Goal: Task Accomplishment & Management: Manage account settings

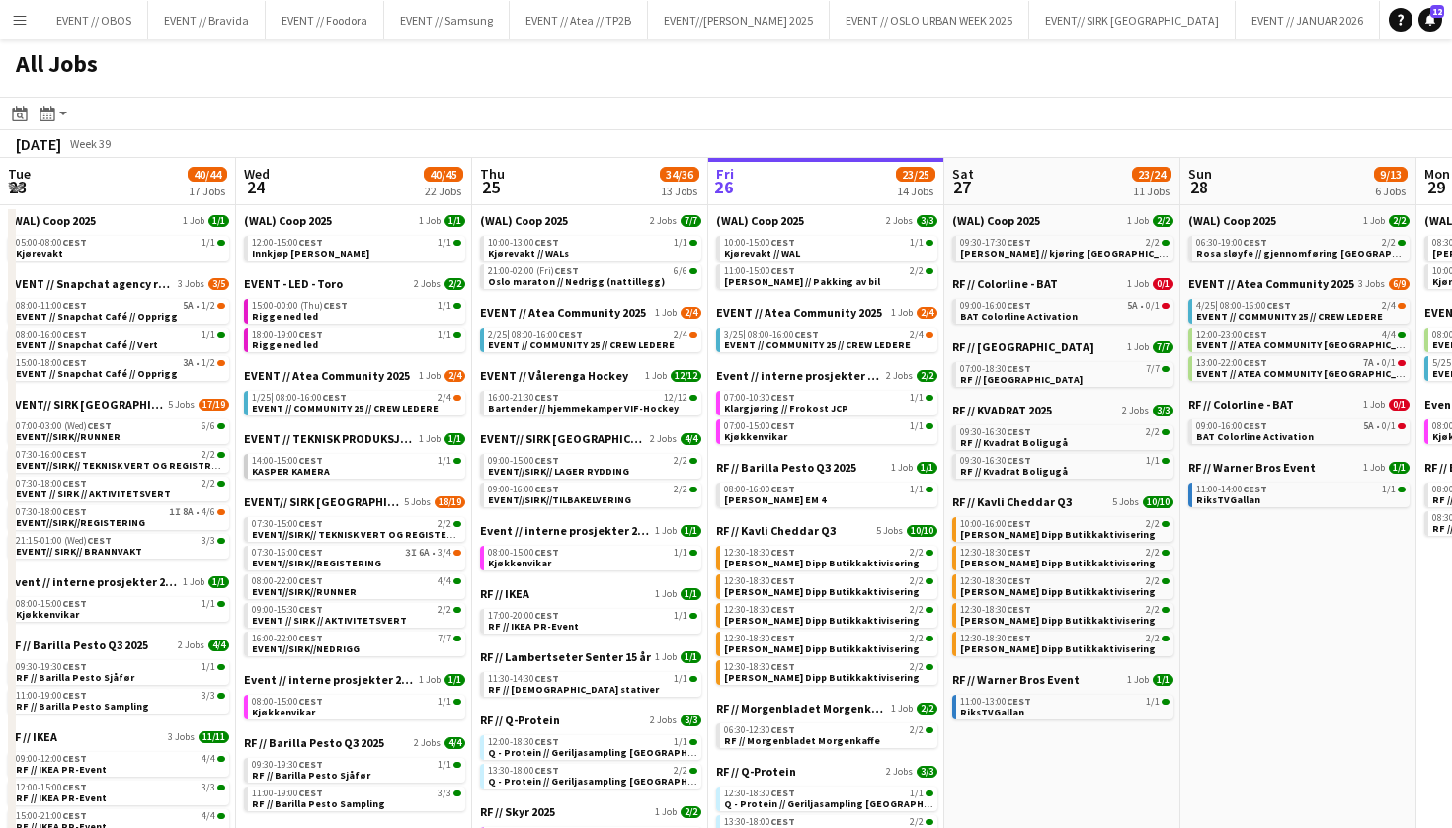
scroll to position [0, 472]
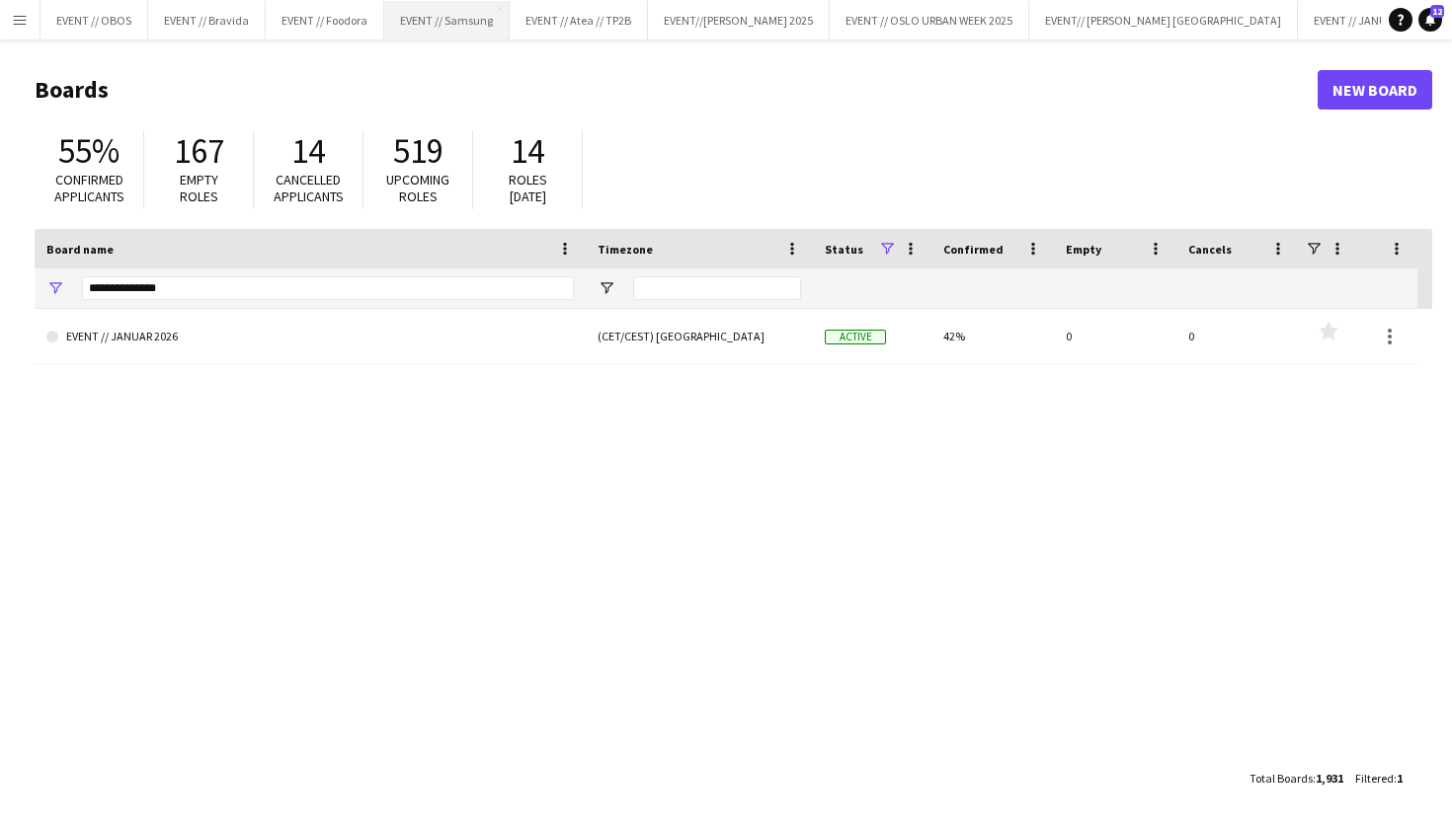
click at [438, 27] on button "EVENT // Samsung Close" at bounding box center [446, 20] width 125 height 39
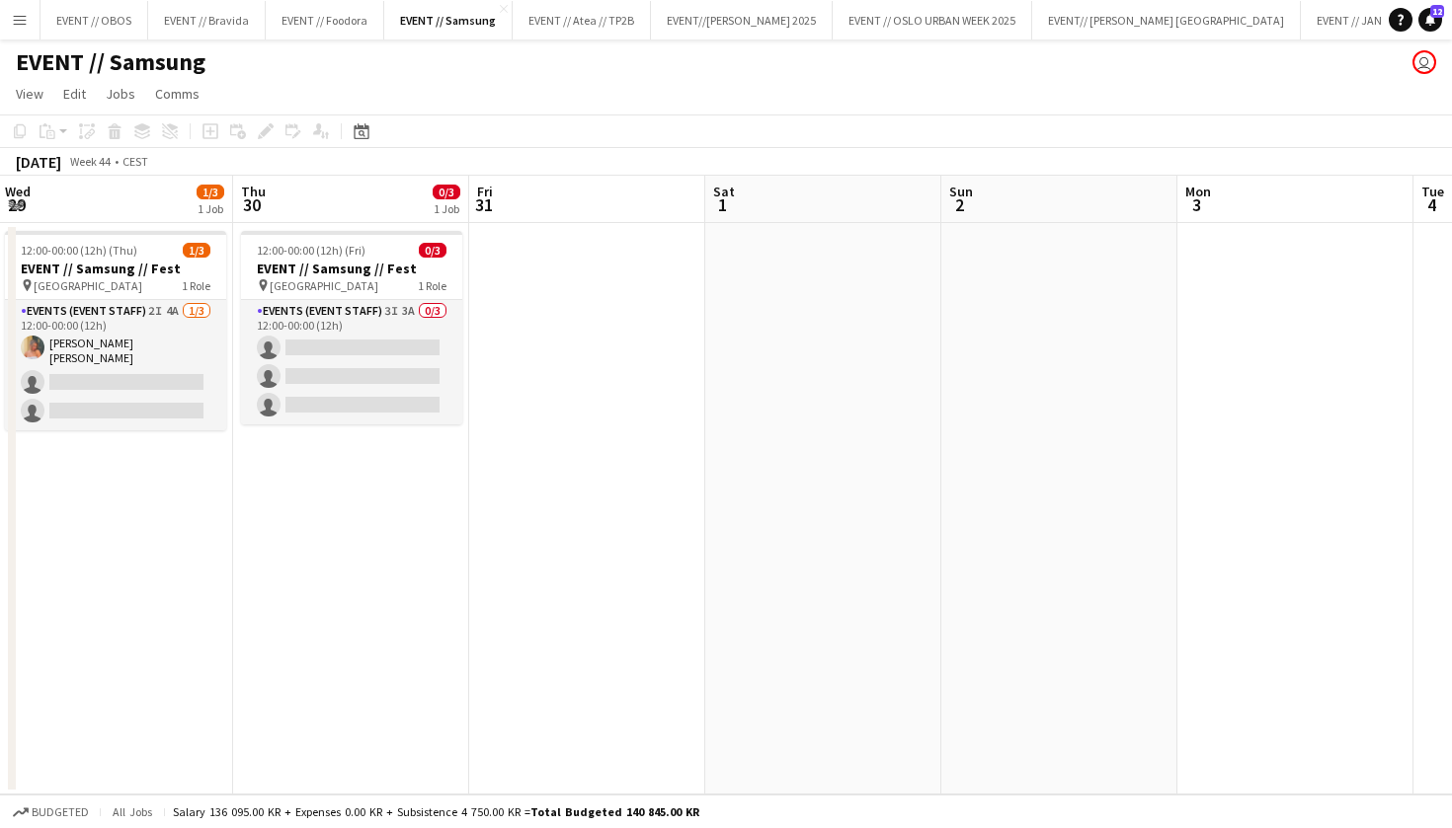
scroll to position [0, 539]
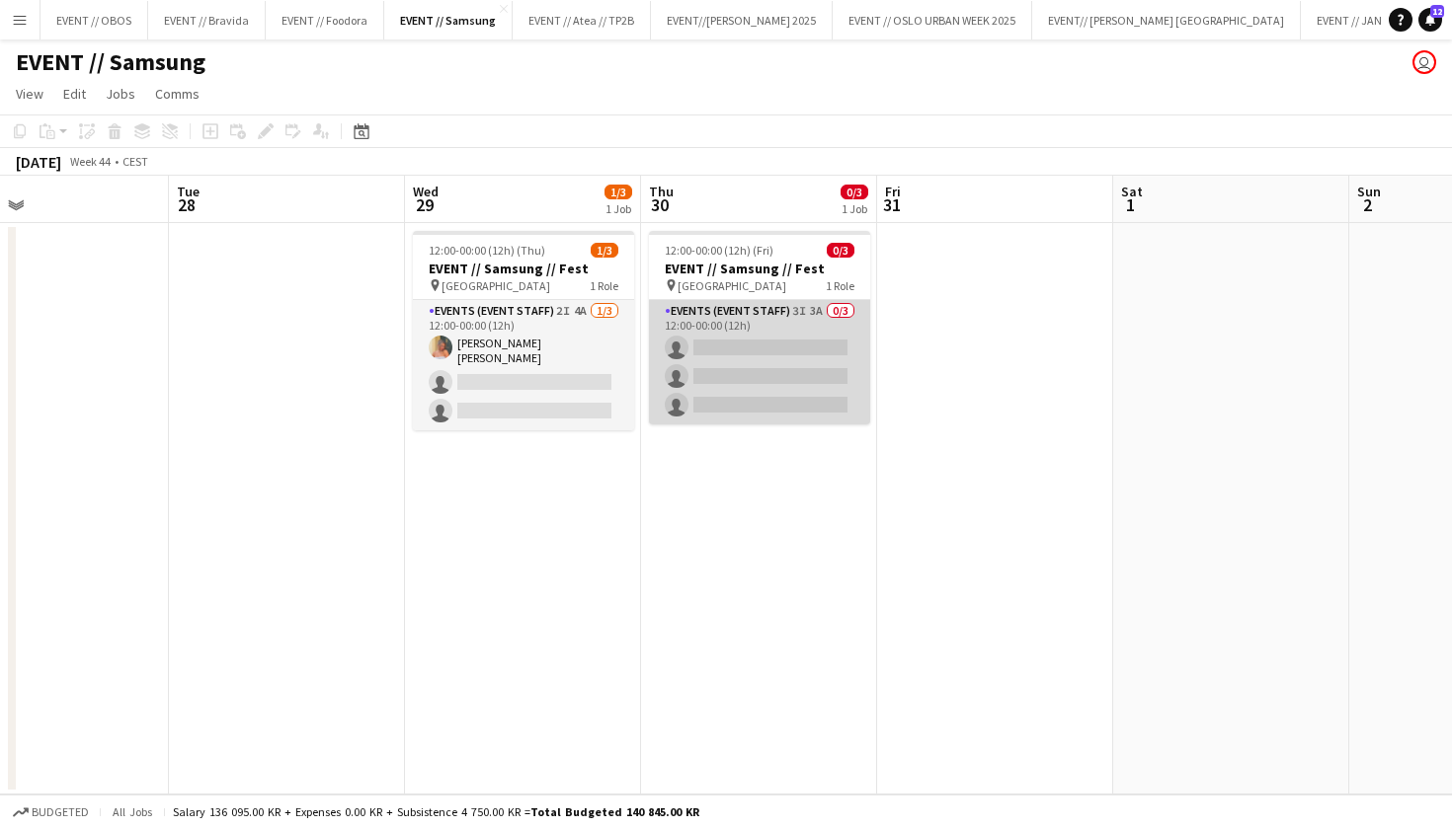
click at [738, 340] on app-card-role "Events (Event Staff) 3I 3A 0/3 12:00-00:00 (12h) single-neutral-actions single-…" at bounding box center [759, 362] width 221 height 124
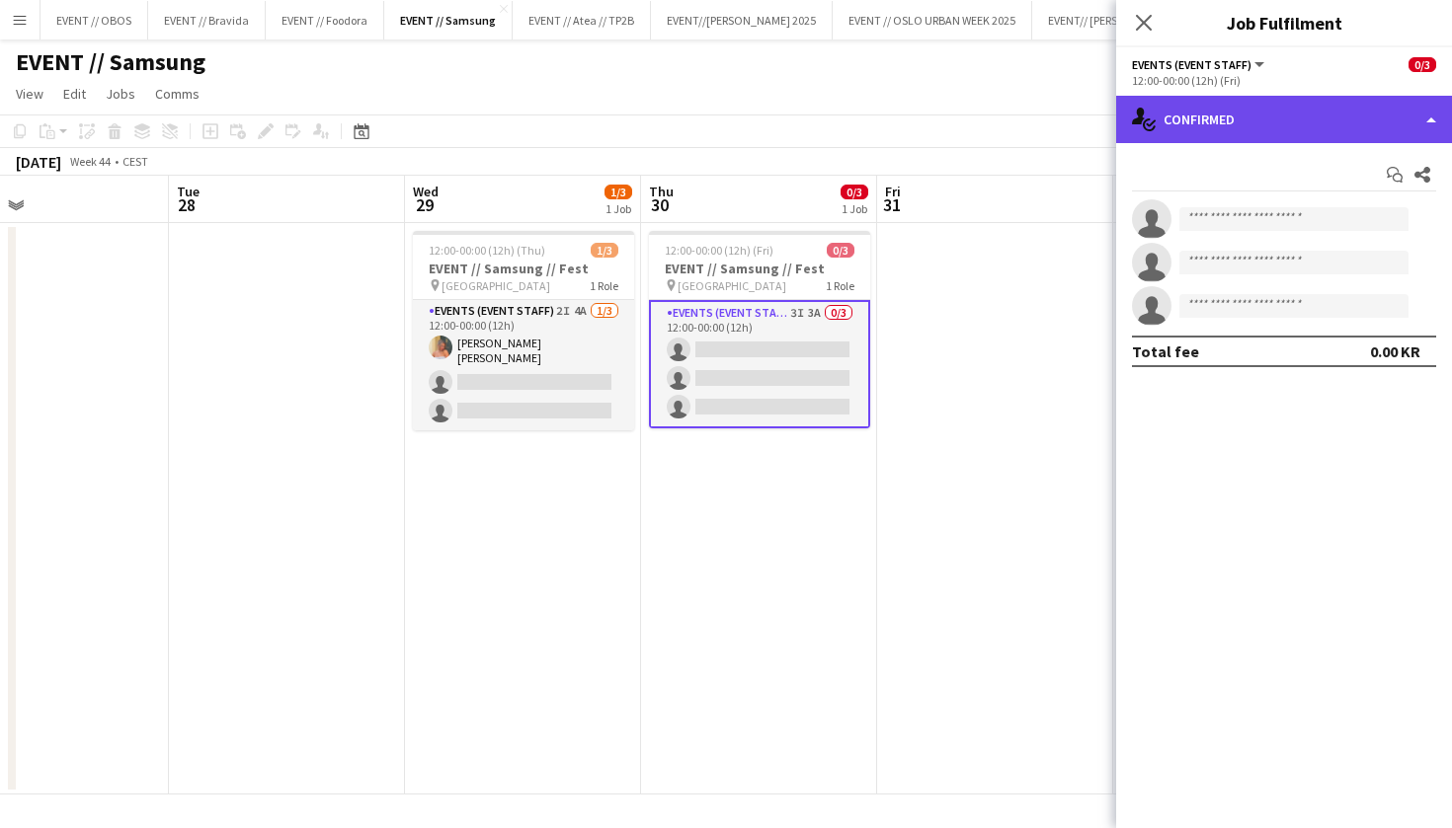
click at [1201, 124] on div "single-neutral-actions-check-2 Confirmed" at bounding box center [1284, 119] width 336 height 47
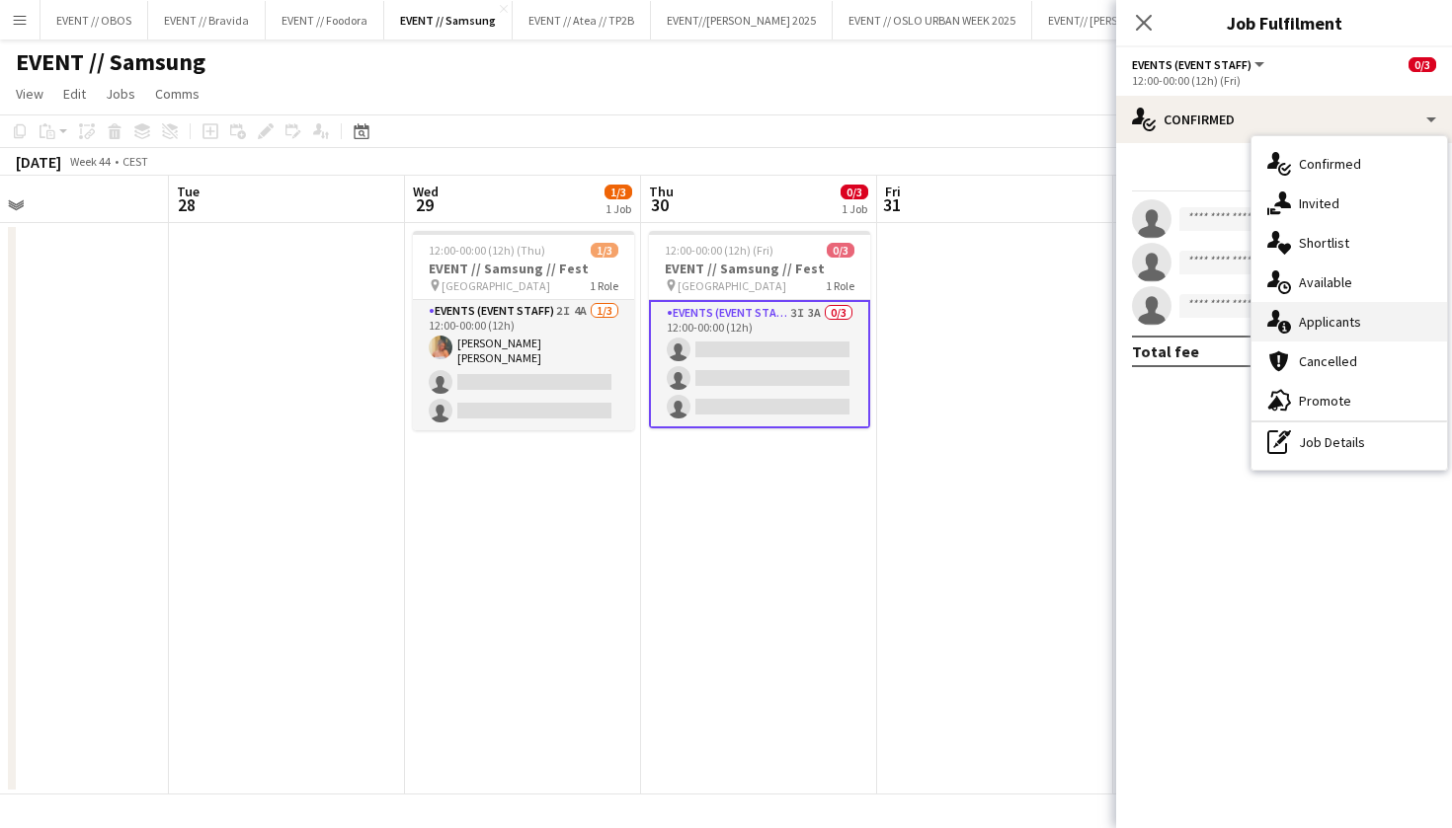
click at [1293, 313] on div "single-neutral-actions-information Applicants" at bounding box center [1349, 321] width 196 height 39
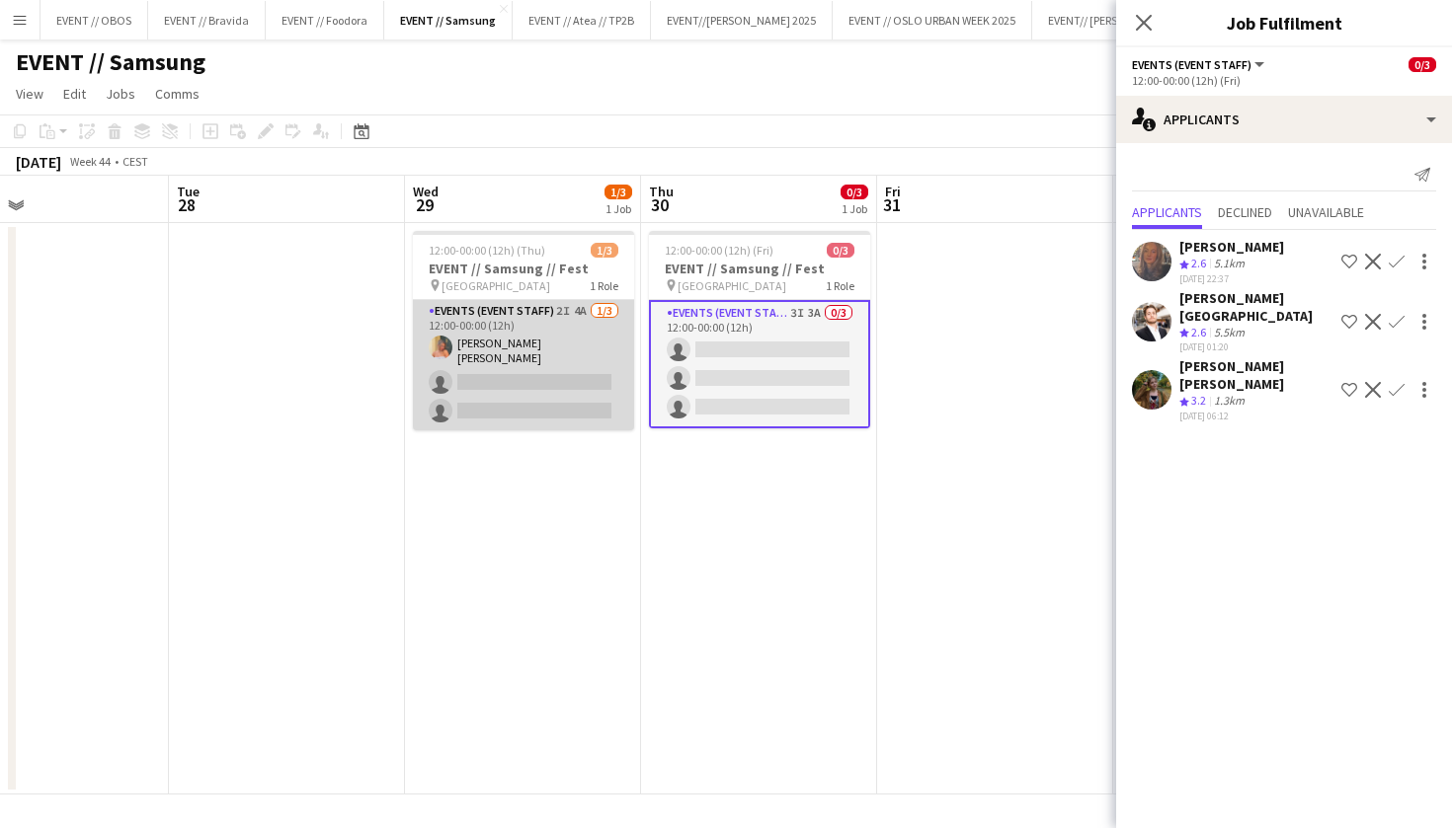
click at [488, 328] on app-card-role "Events (Event Staff) 2I 4A 1/3 12:00-00:00 (12h) Hannah Ludivia Rotbæk Meling s…" at bounding box center [523, 365] width 221 height 130
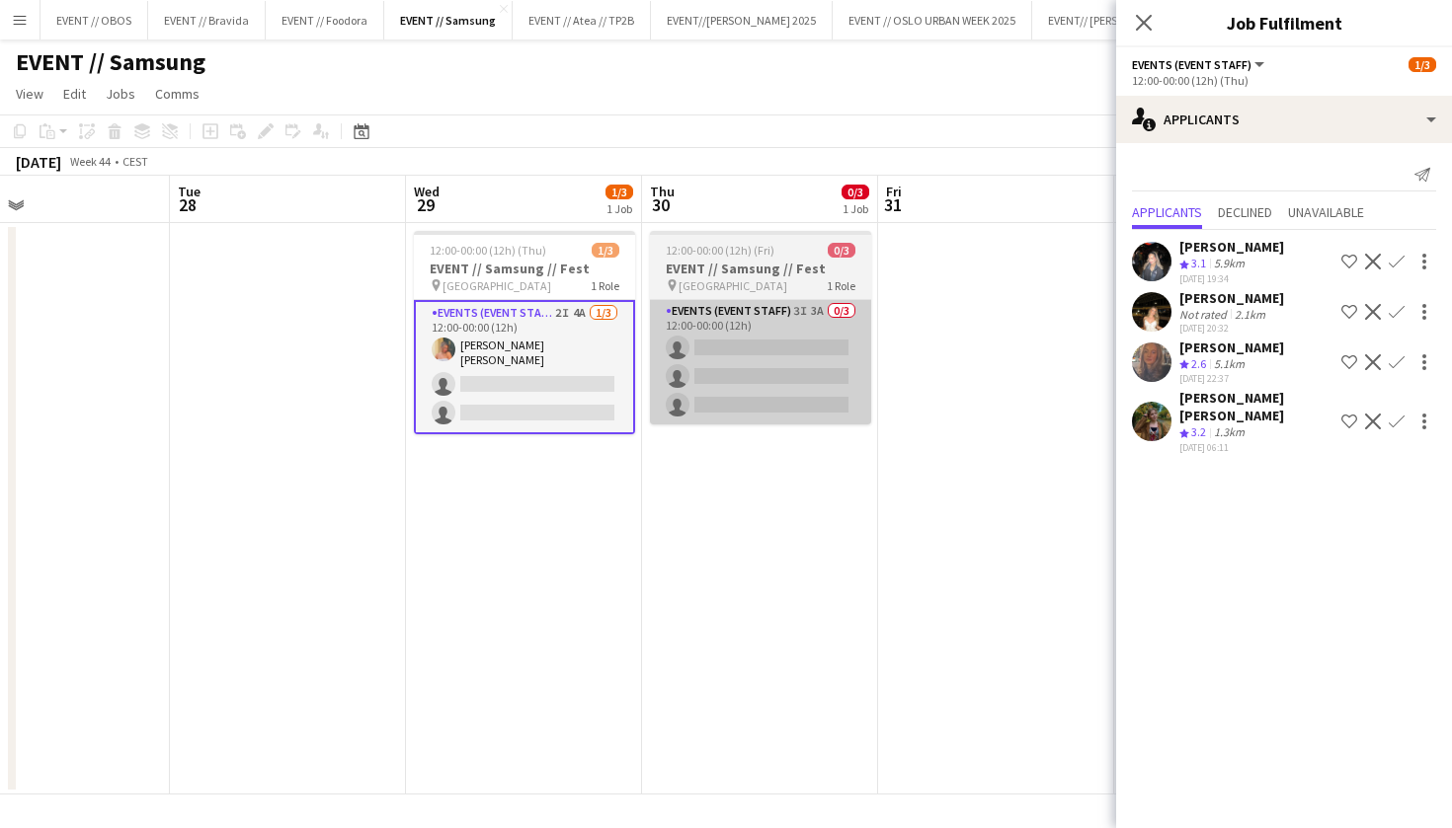
click at [673, 348] on app-card-role "Events (Event Staff) 3I 3A 0/3 12:00-00:00 (12h) single-neutral-actions single-…" at bounding box center [760, 362] width 221 height 124
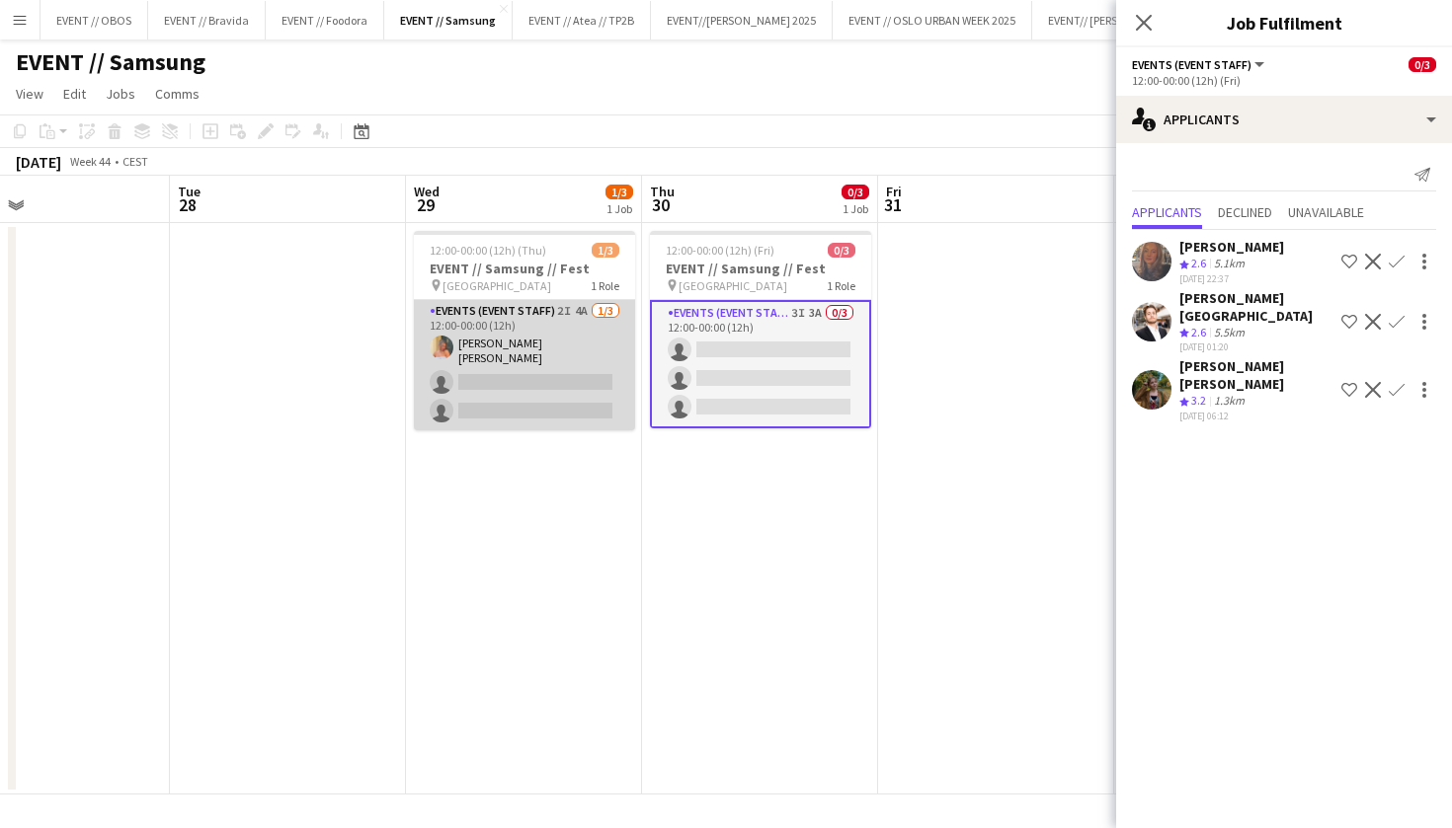
click at [590, 367] on app-card-role "Events (Event Staff) 2I 4A 1/3 12:00-00:00 (12h) Hannah Ludivia Rotbæk Meling s…" at bounding box center [524, 365] width 221 height 130
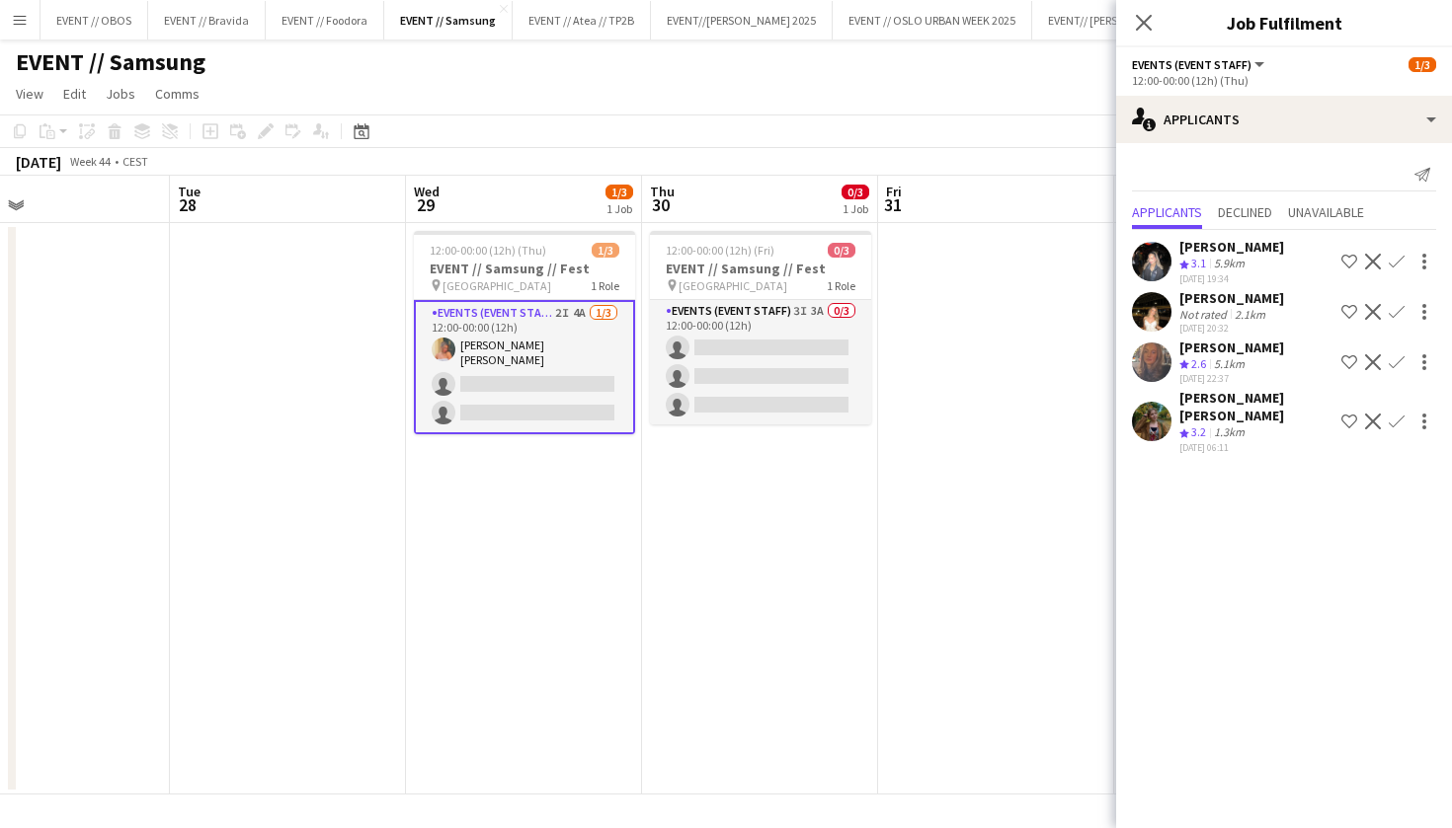
click at [1144, 258] on app-user-avatar at bounding box center [1151, 261] width 39 height 39
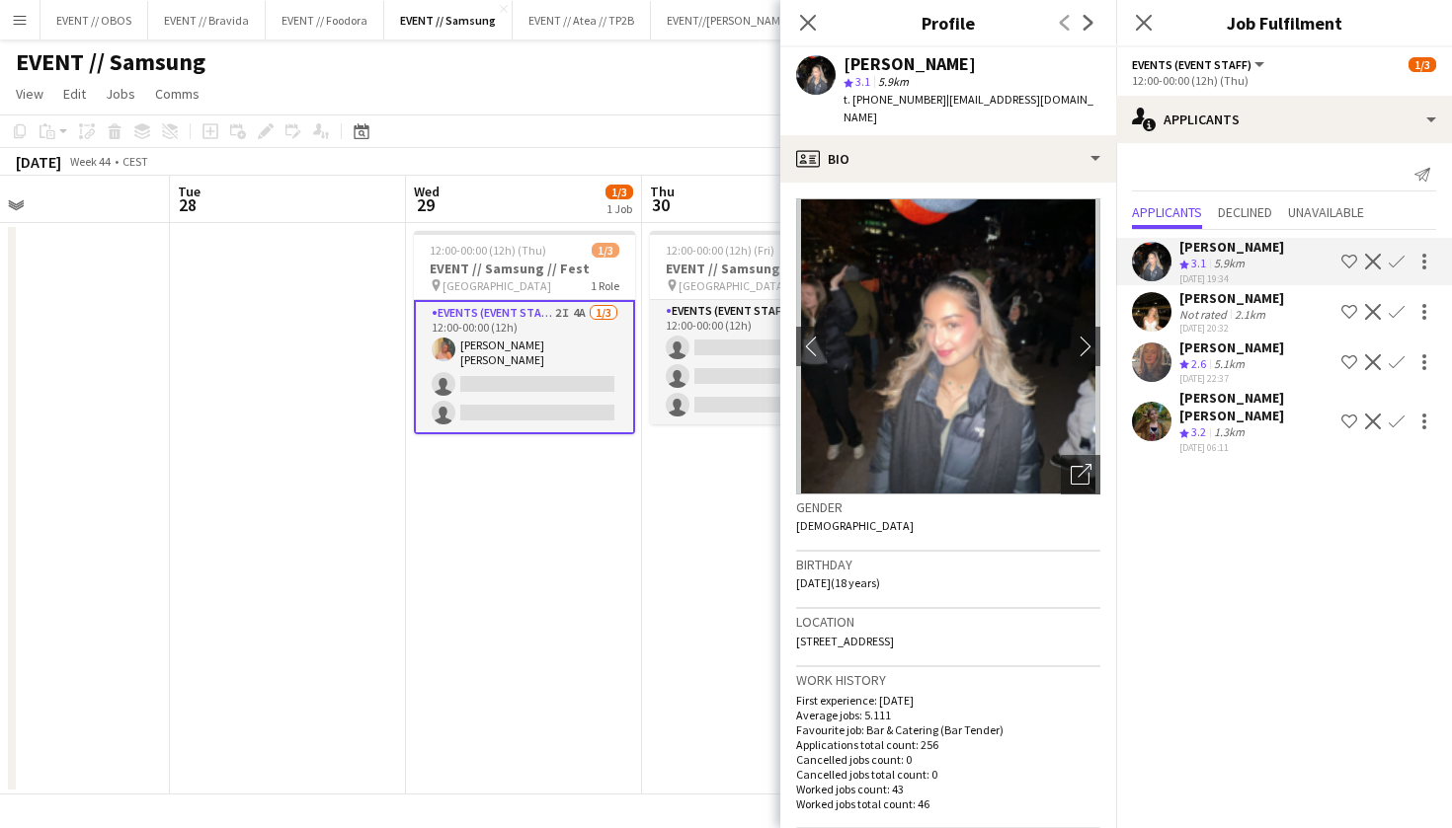
click at [1147, 294] on app-user-avatar at bounding box center [1151, 311] width 39 height 39
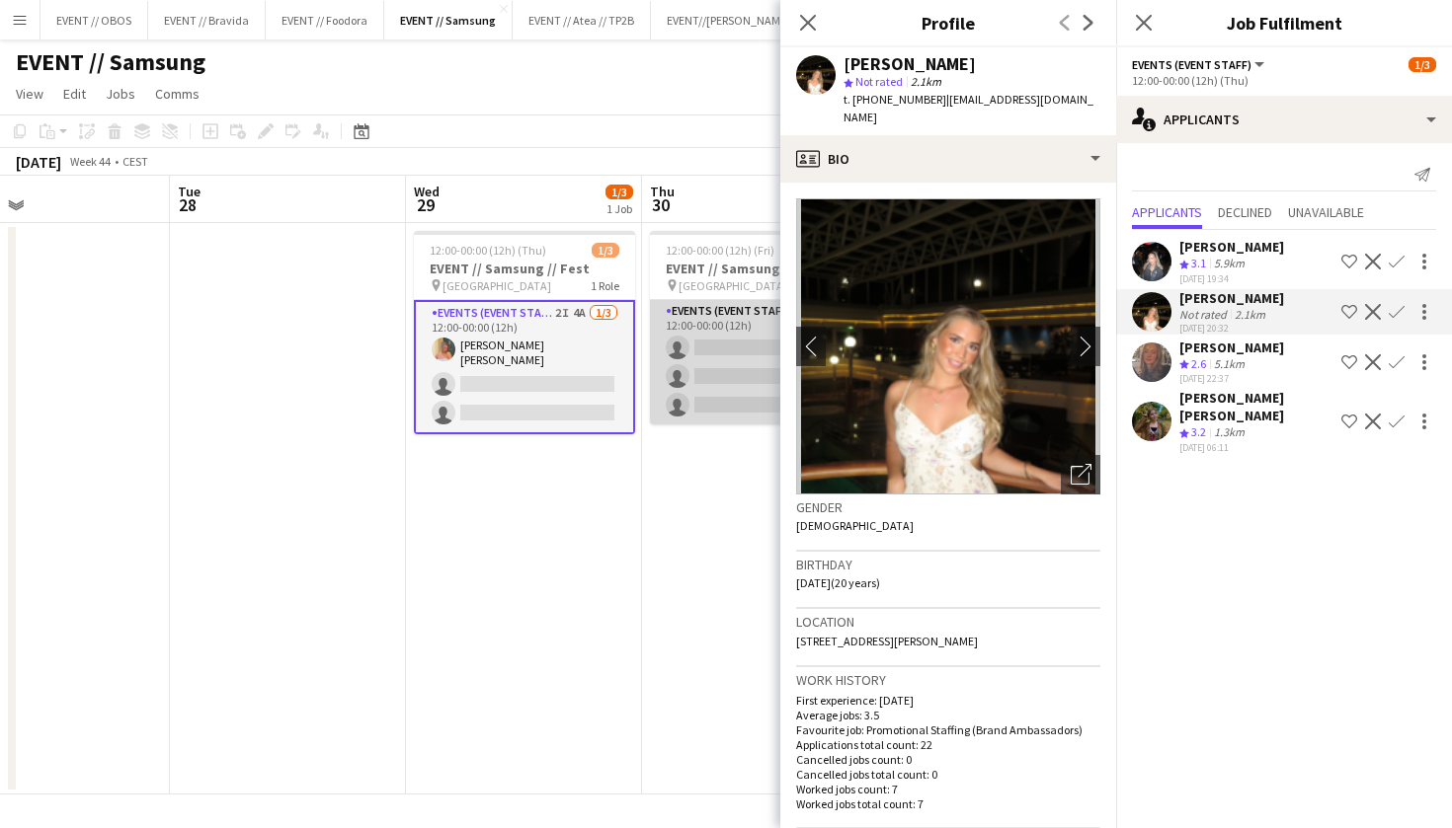
click at [659, 375] on app-card-role "Events (Event Staff) 3I 3A 0/3 12:00-00:00 (12h) single-neutral-actions single-…" at bounding box center [760, 362] width 221 height 124
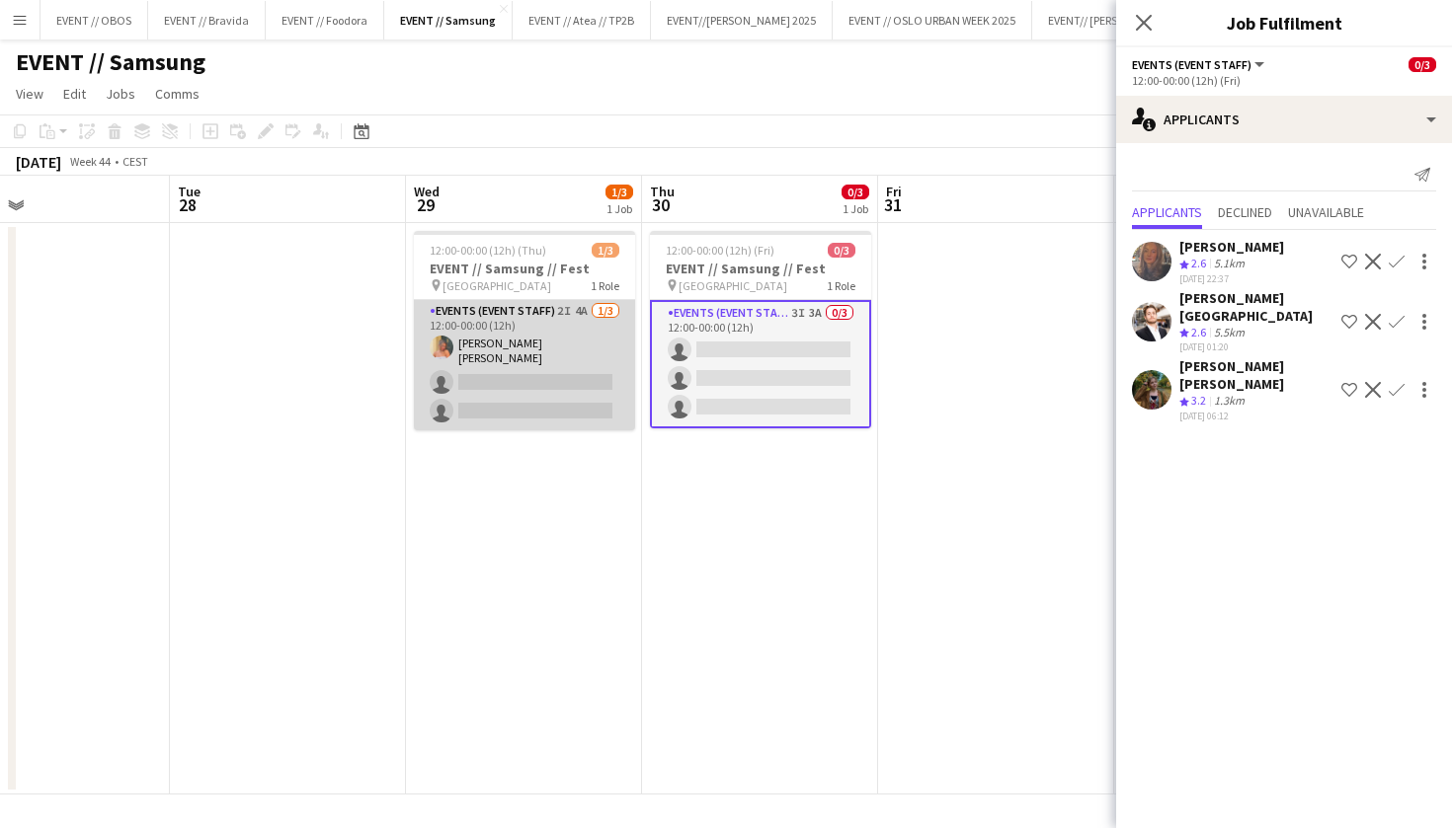
click at [454, 357] on app-card-role "Events (Event Staff) 2I 4A 1/3 12:00-00:00 (12h) Hannah Ludivia Rotbæk Meling s…" at bounding box center [524, 365] width 221 height 130
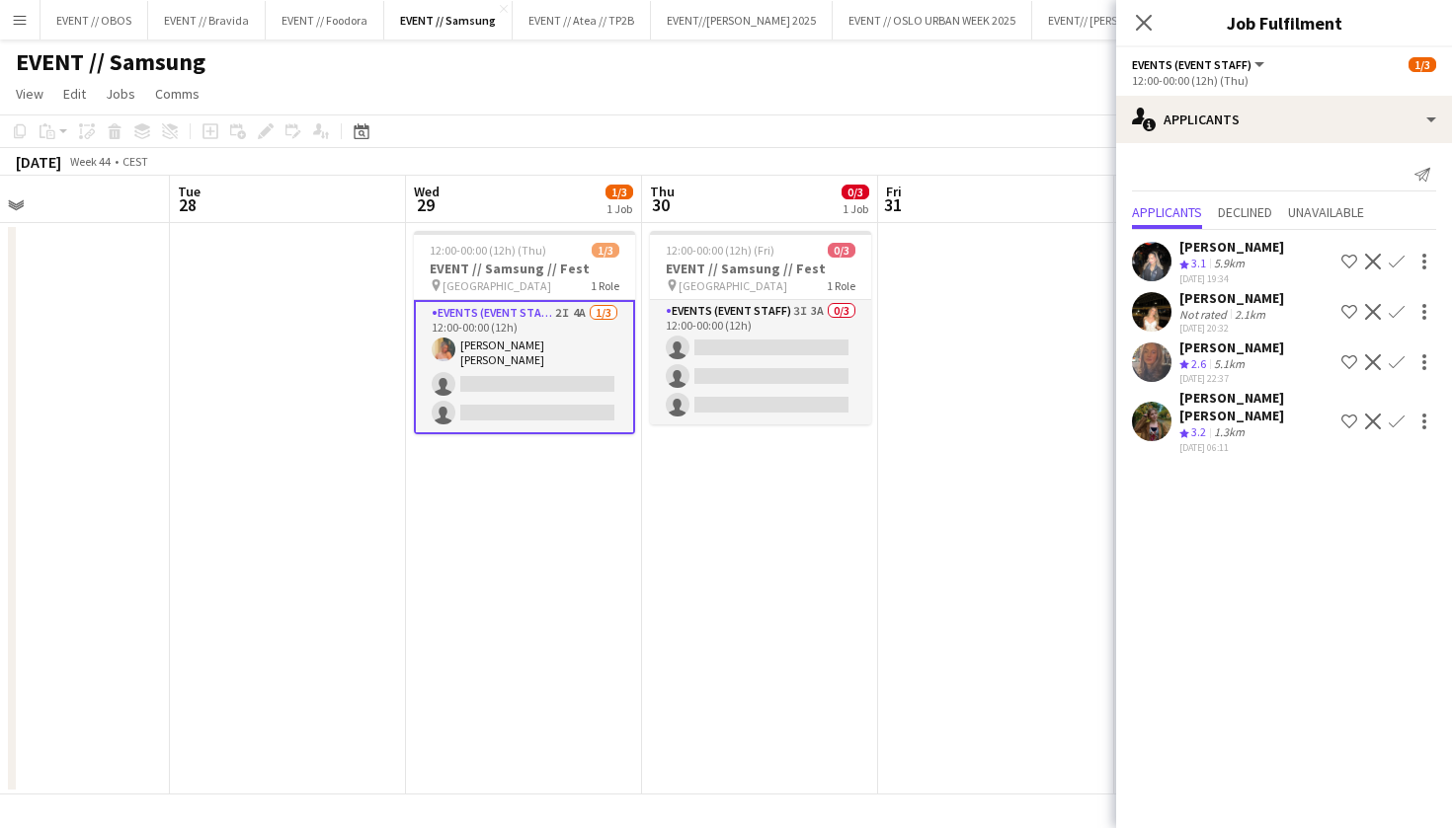
click at [1160, 303] on app-user-avatar at bounding box center [1151, 311] width 39 height 39
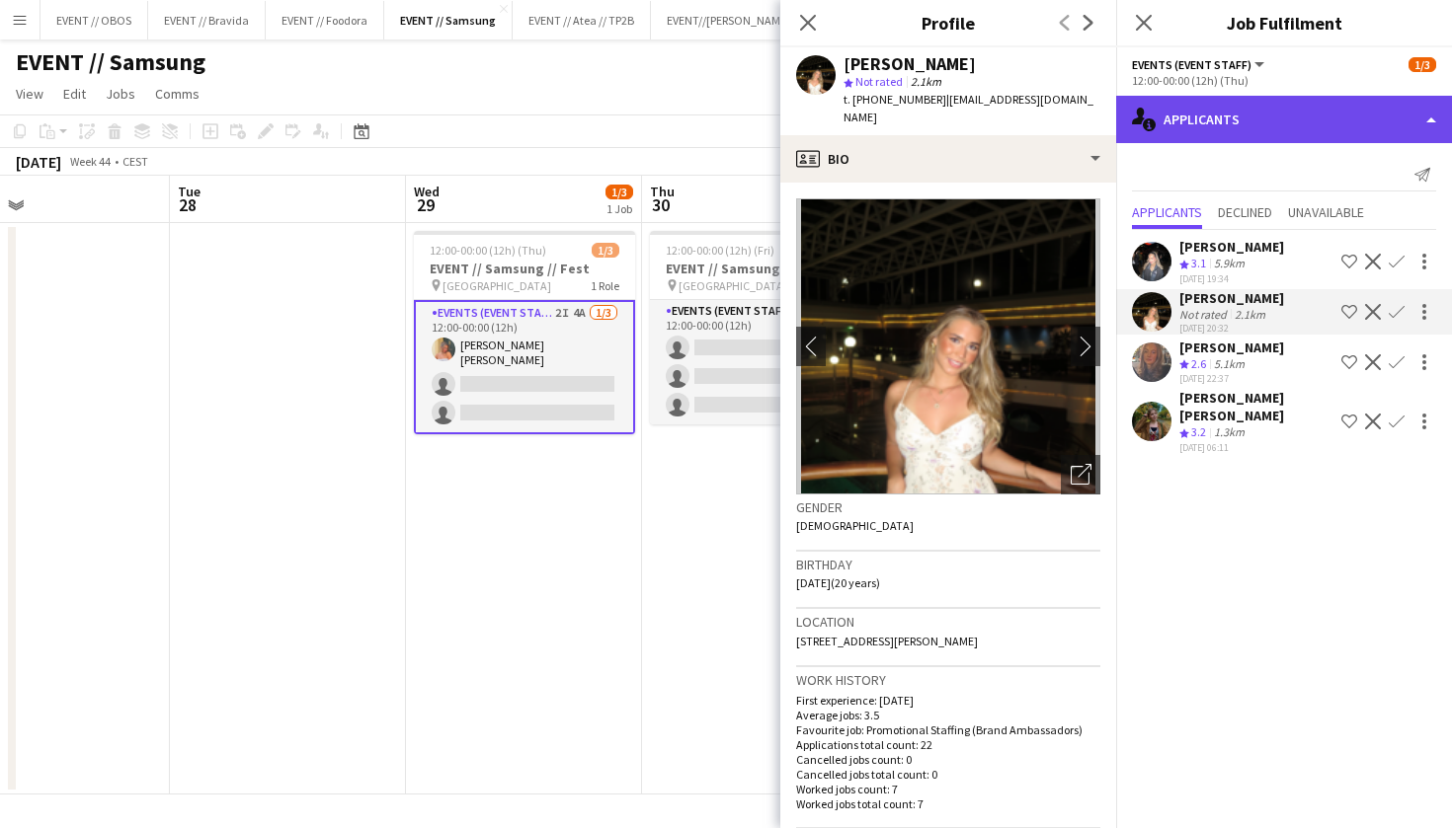
click at [1176, 118] on div "single-neutral-actions-information Applicants" at bounding box center [1284, 119] width 336 height 47
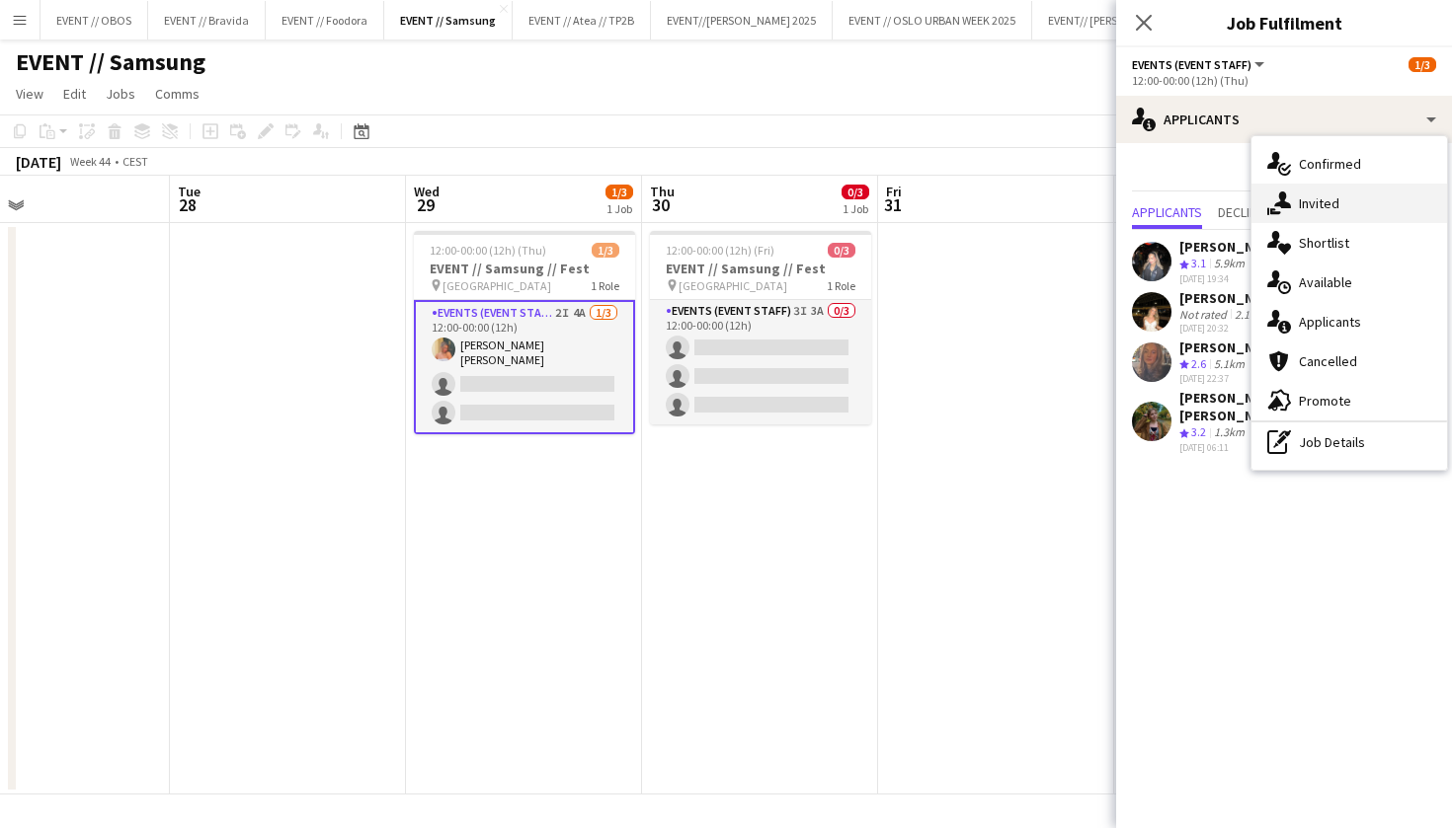
click at [1286, 209] on icon "single-neutral-actions-share-1" at bounding box center [1279, 204] width 24 height 24
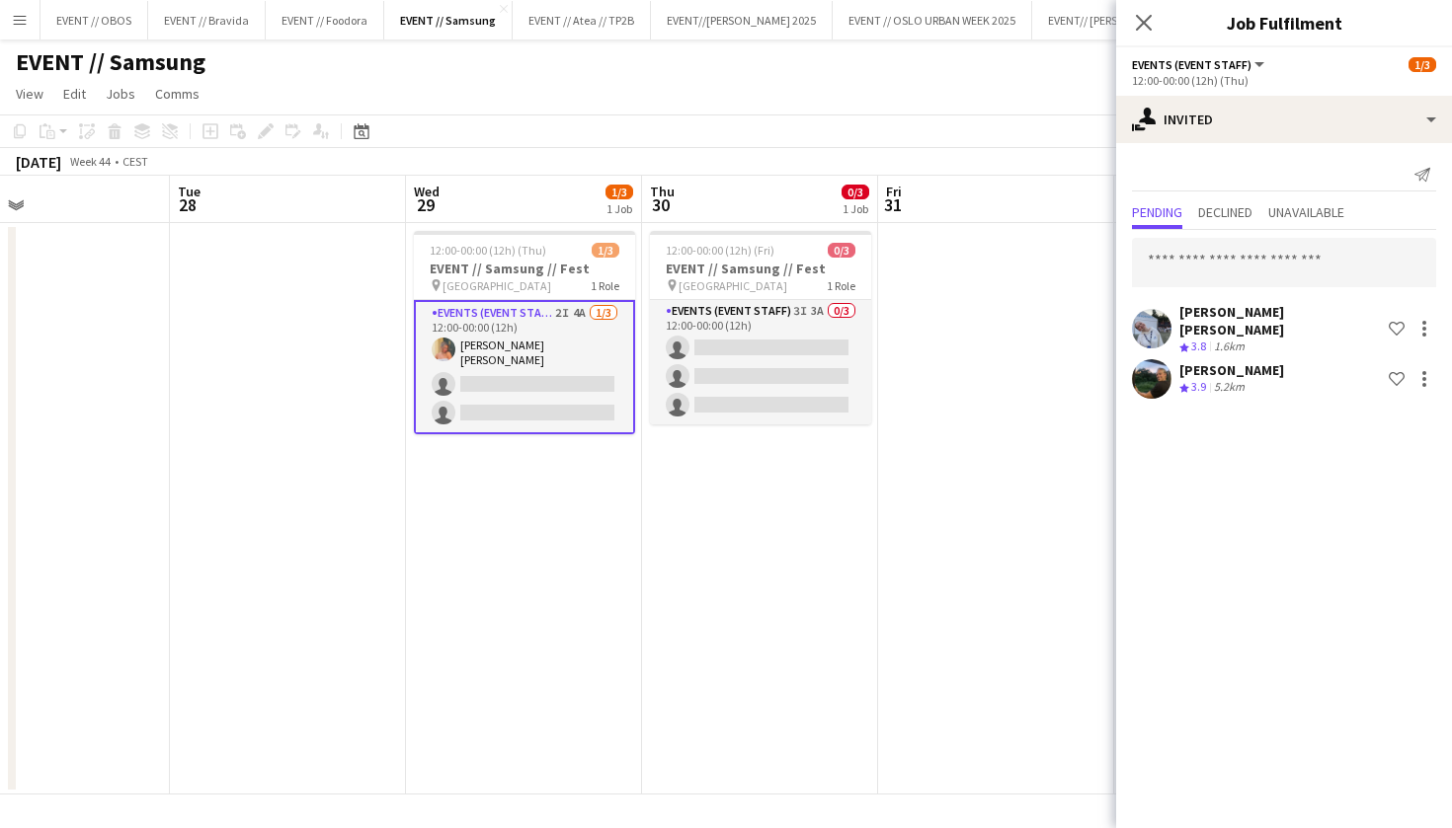
click at [767, 477] on app-date-cell "12:00-00:00 (12h) (Fri) 0/3 EVENT // Samsung // Fest pin Oslo 1 Role Events (Ev…" at bounding box center [760, 509] width 236 height 572
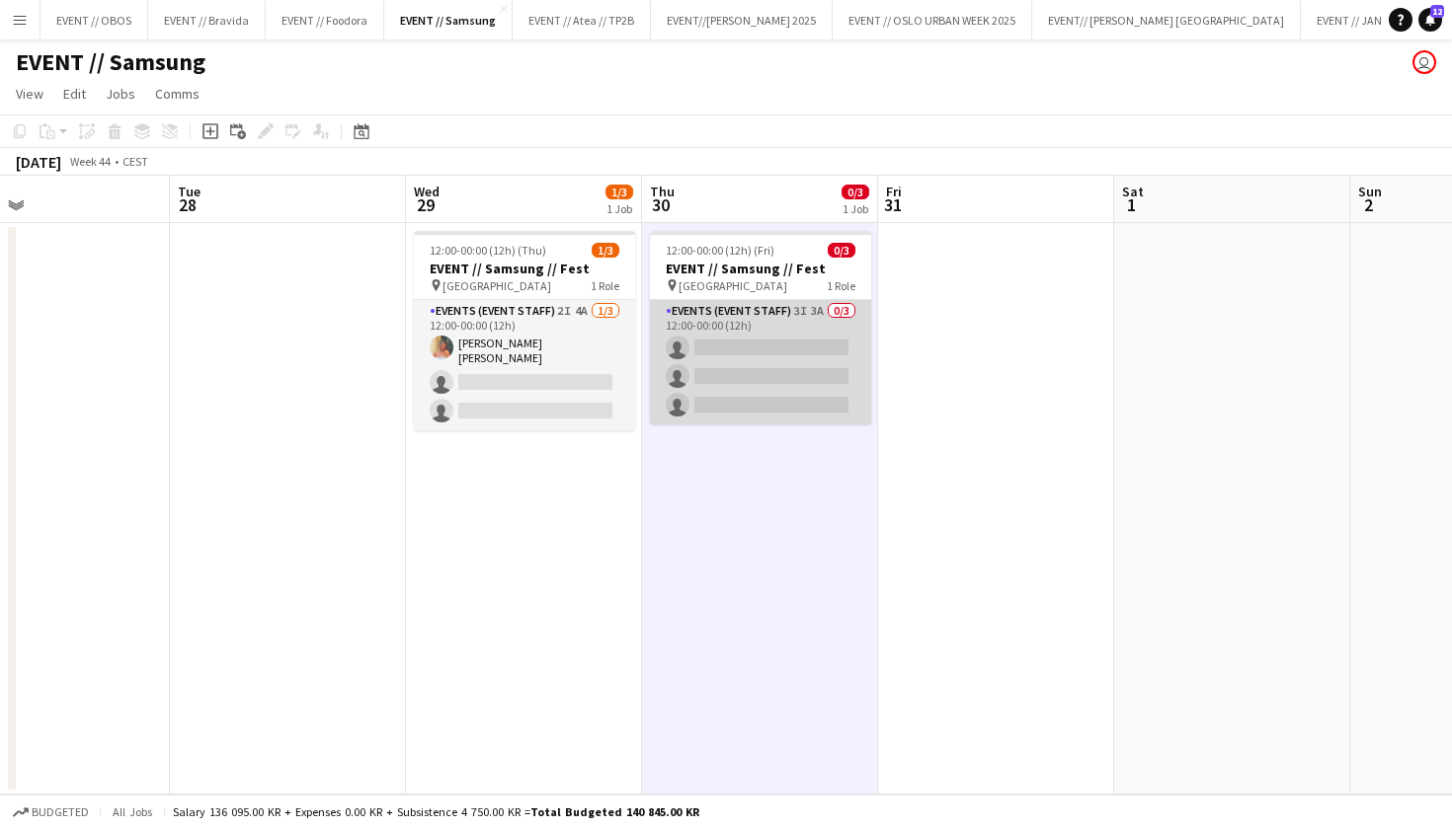
click at [721, 395] on app-card-role "Events (Event Staff) 3I 3A 0/3 12:00-00:00 (12h) single-neutral-actions single-…" at bounding box center [760, 362] width 221 height 124
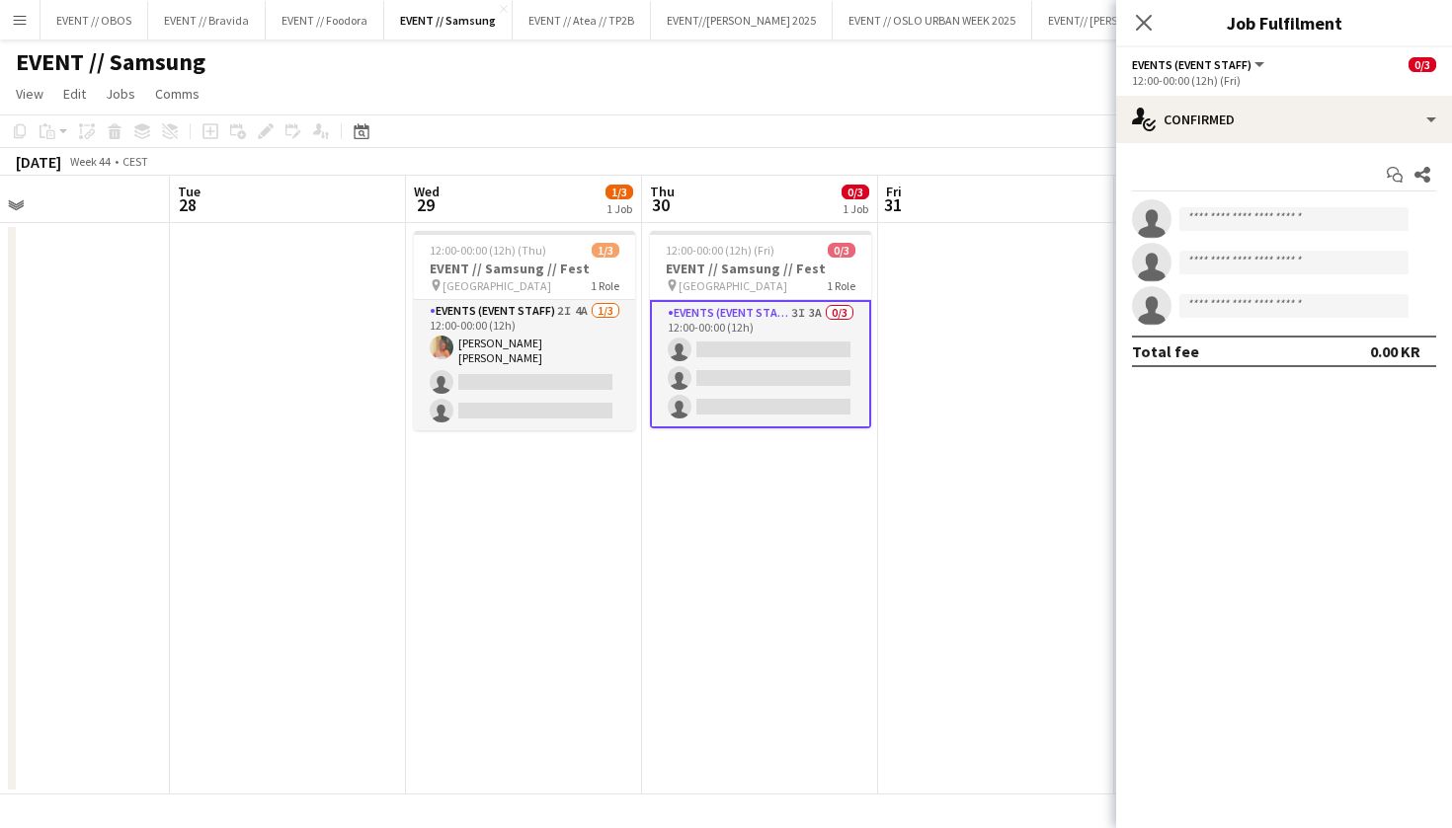
click at [427, 75] on div "EVENT // Samsung user" at bounding box center [726, 58] width 1452 height 38
